Goal: Task Accomplishment & Management: Manage account settings

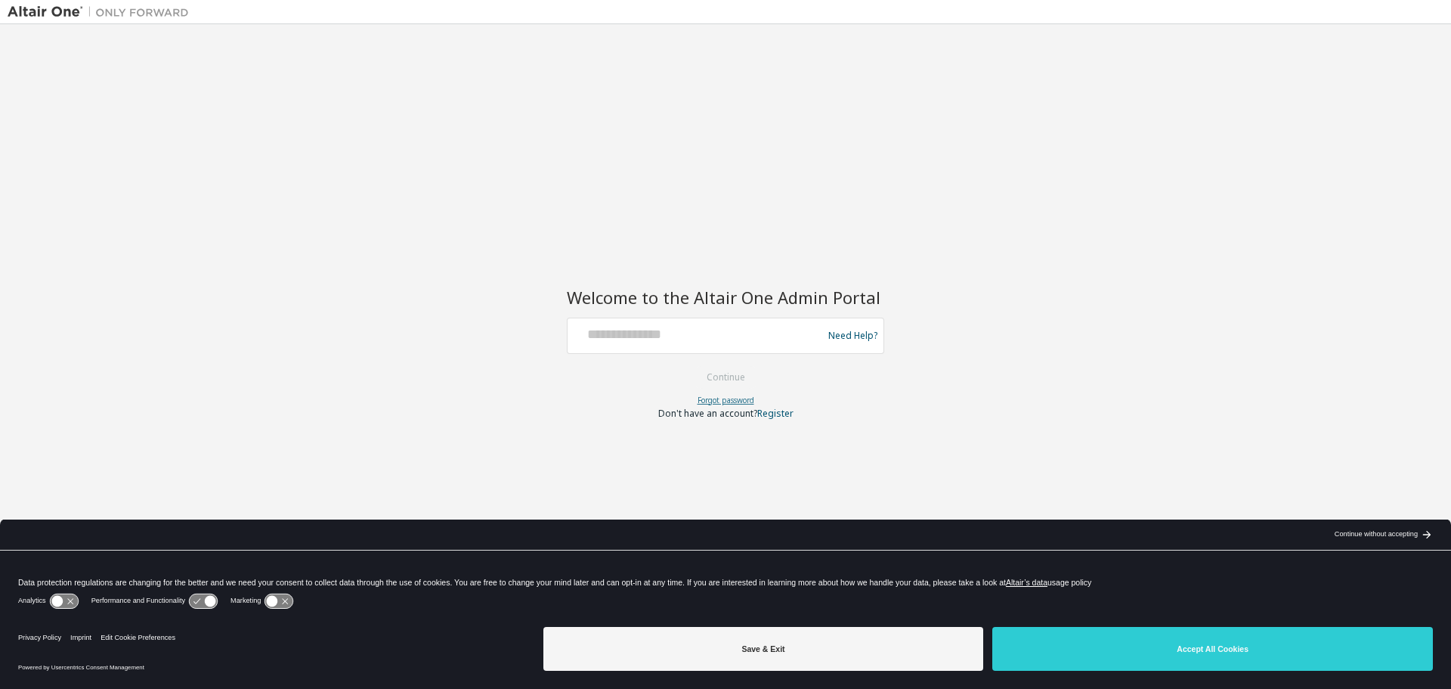
click at [718, 395] on link "Forgot password" at bounding box center [726, 400] width 57 height 11
